Goal: Check status: Check status

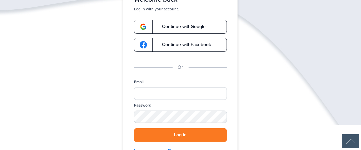
scroll to position [80, 0]
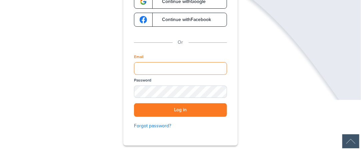
click at [203, 70] on input "Email" at bounding box center [180, 68] width 93 height 13
click at [153, 67] on input "Email" at bounding box center [180, 68] width 93 height 13
type input "**********"
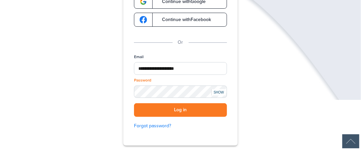
click at [221, 92] on div "SHOW" at bounding box center [218, 92] width 15 height 6
click at [200, 111] on button "Log in" at bounding box center [180, 110] width 93 height 14
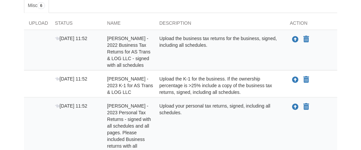
scroll to position [147, 0]
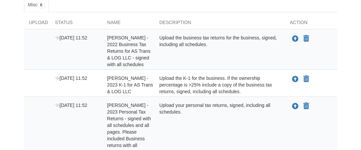
click at [177, 38] on div "Upload the business tax returns for the business, signed, including all schedul…" at bounding box center [219, 50] width 131 height 33
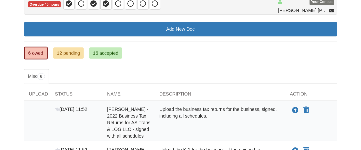
scroll to position [67, 0]
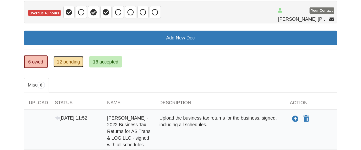
click at [75, 62] on link "12 pending" at bounding box center [68, 61] width 30 height 11
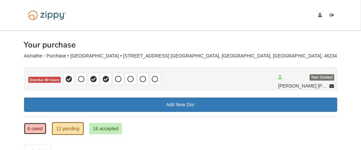
click at [31, 128] on link "6 owed" at bounding box center [35, 128] width 22 height 11
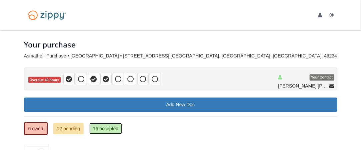
click at [111, 123] on link "16 accepted" at bounding box center [105, 128] width 33 height 11
